Goal: Information Seeking & Learning: Learn about a topic

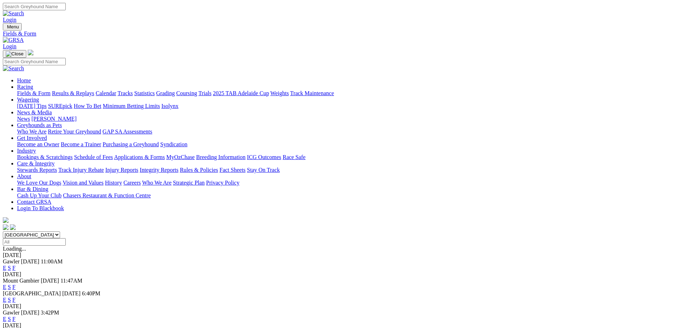
click at [94, 90] on link "Results & Replays" at bounding box center [73, 93] width 42 height 6
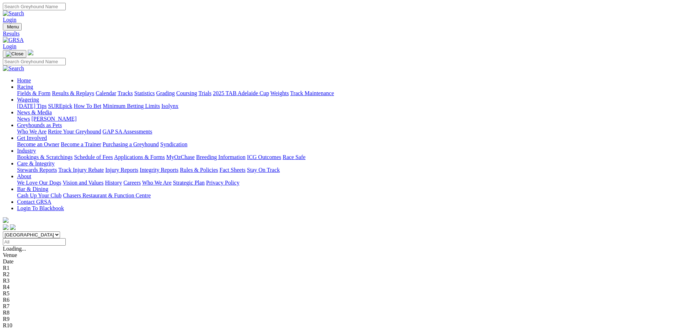
click at [50, 90] on link "Fields & Form" at bounding box center [33, 93] width 33 height 6
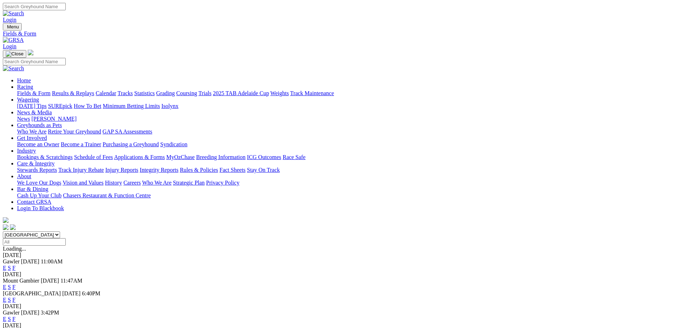
click at [16, 316] on link "F" at bounding box center [13, 319] width 3 height 6
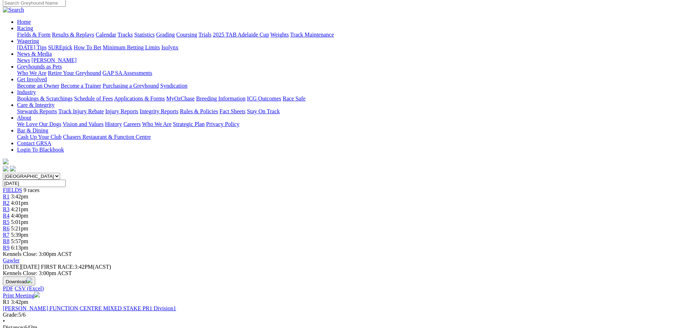
scroll to position [151, 0]
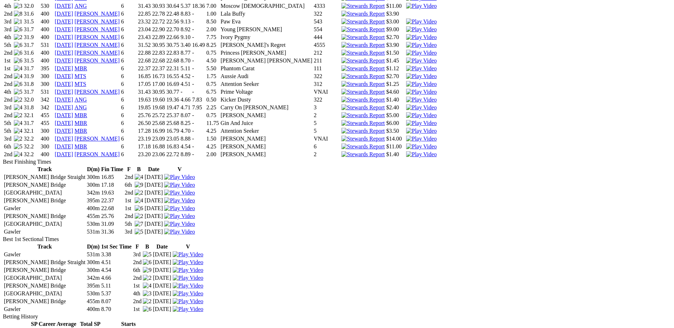
scroll to position [595, 0]
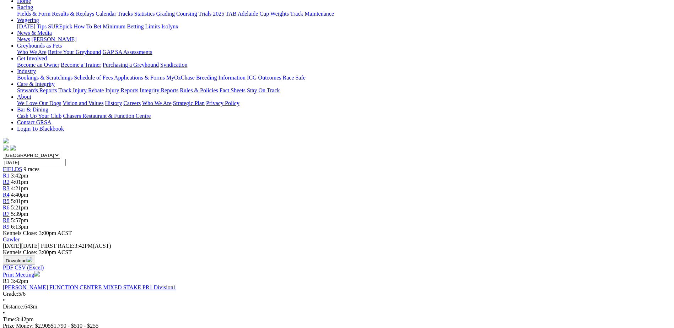
scroll to position [124, 0]
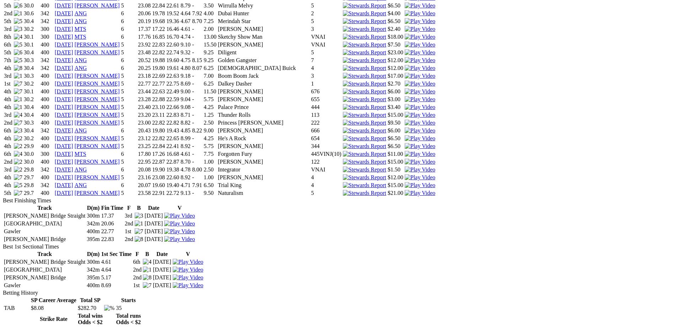
scroll to position [613, 0]
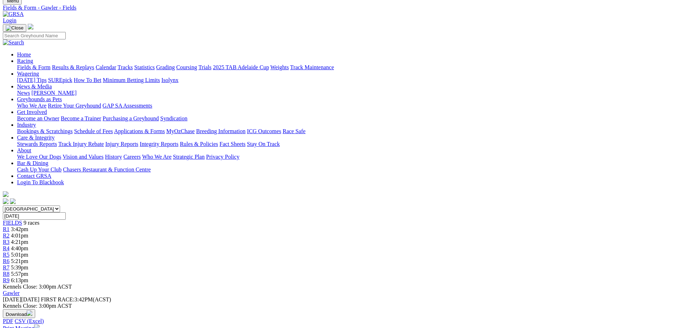
scroll to position [178, 0]
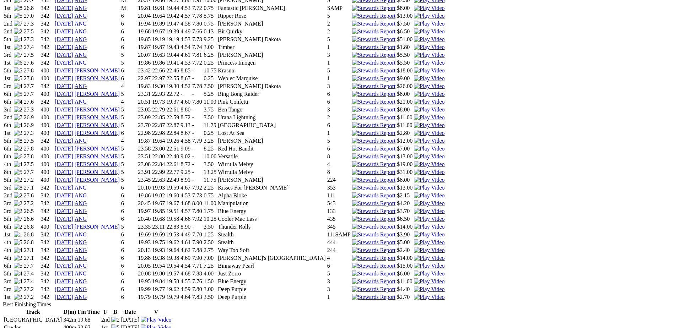
scroll to position [648, 0]
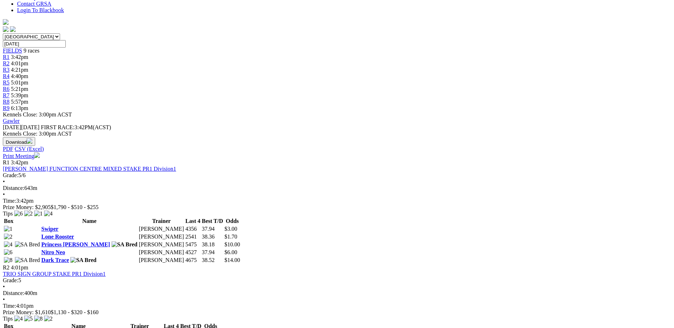
scroll to position [231, 0]
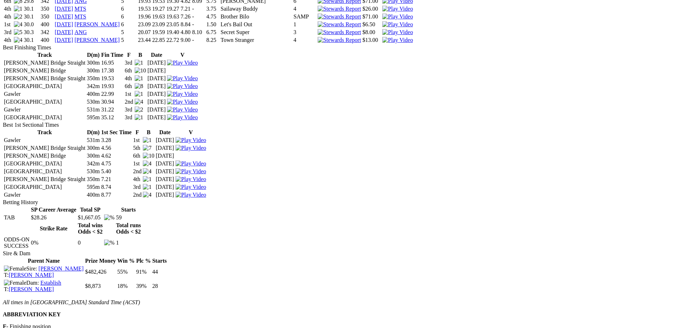
scroll to position [968, 0]
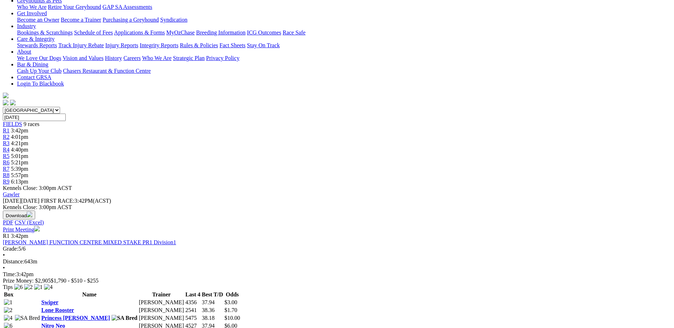
scroll to position [142, 0]
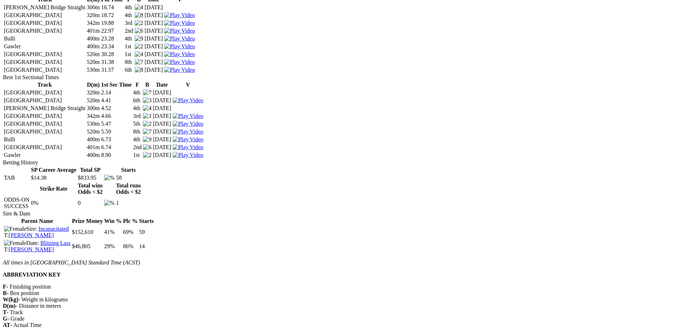
scroll to position [1003, 0]
